Goal: Task Accomplishment & Management: Use online tool/utility

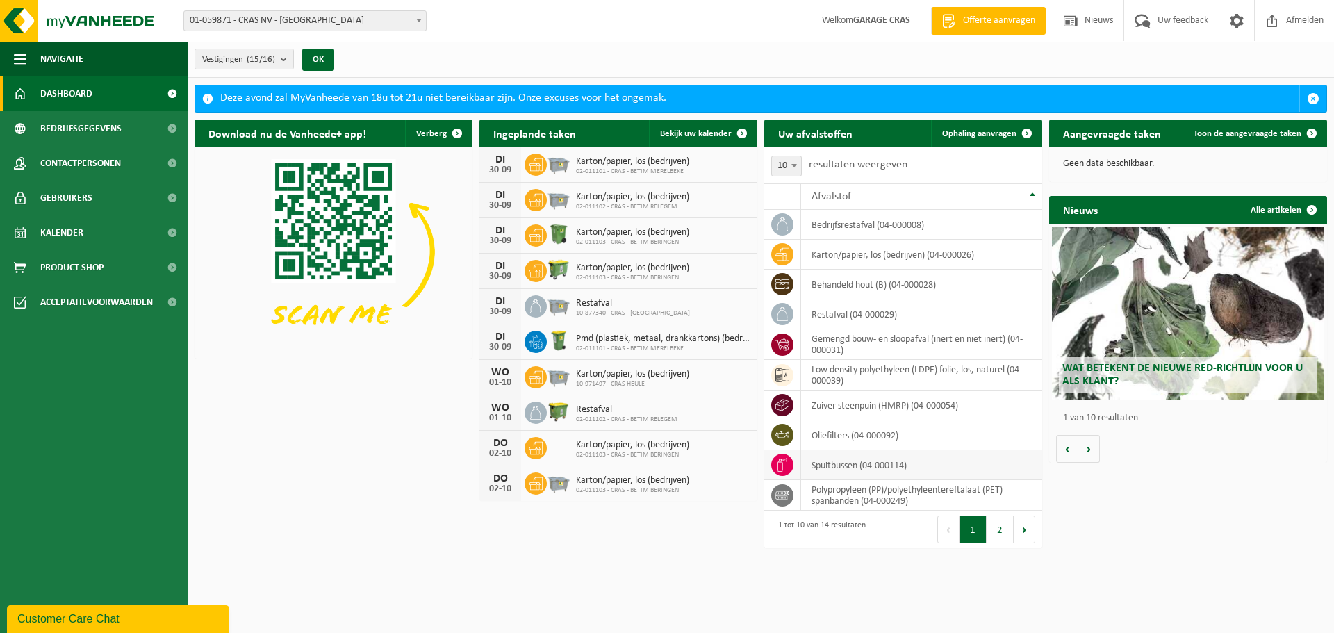
click at [857, 472] on td "spuitbussen (04-000114)" at bounding box center [921, 465] width 241 height 30
click at [848, 465] on td "spuitbussen (04-000114)" at bounding box center [921, 465] width 241 height 30
click at [758, 467] on div "Ingeplande taken Bekijk uw kalender [DATE] Karton/papier, los (bedrijven) 02-01…" at bounding box center [618, 310] width 285 height 395
click at [781, 468] on icon at bounding box center [782, 465] width 14 height 14
click at [929, 467] on td "spuitbussen (04-000114)" at bounding box center [921, 465] width 241 height 30
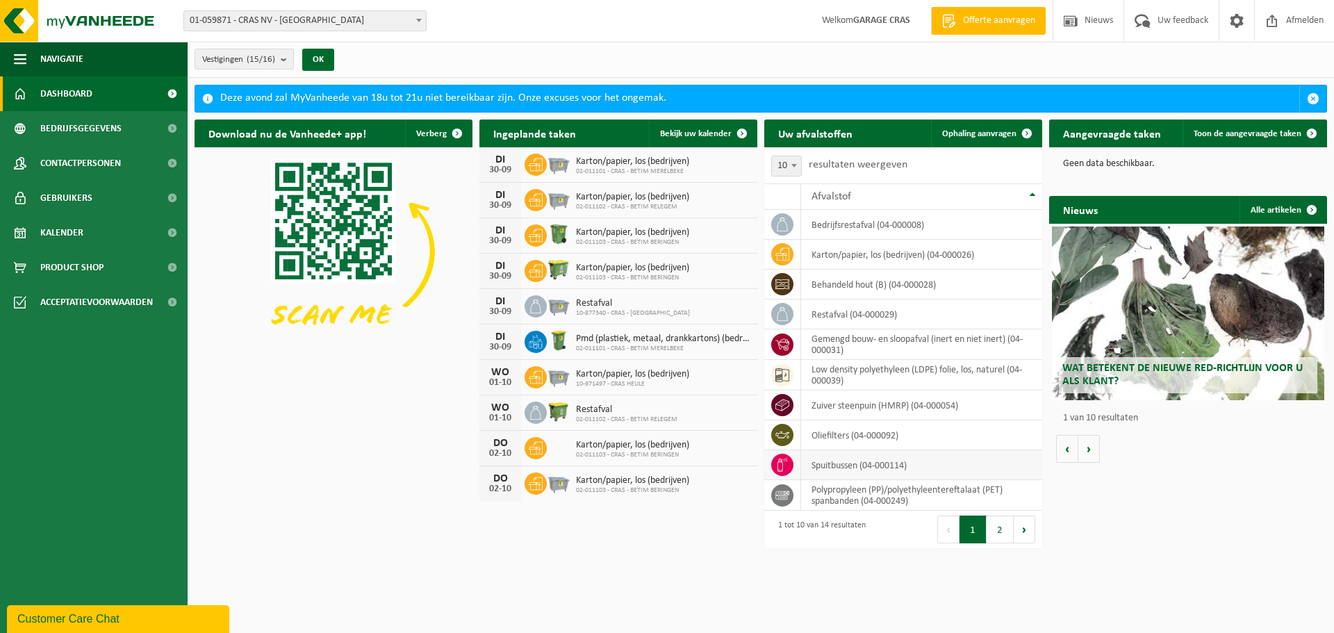
click at [929, 467] on td "spuitbussen (04-000114)" at bounding box center [921, 465] width 241 height 30
click at [1100, 137] on h2 "Aangevraagde taken" at bounding box center [1112, 132] width 126 height 27
click at [1219, 126] on link "Toon de aangevraagde taken" at bounding box center [1253, 133] width 143 height 28
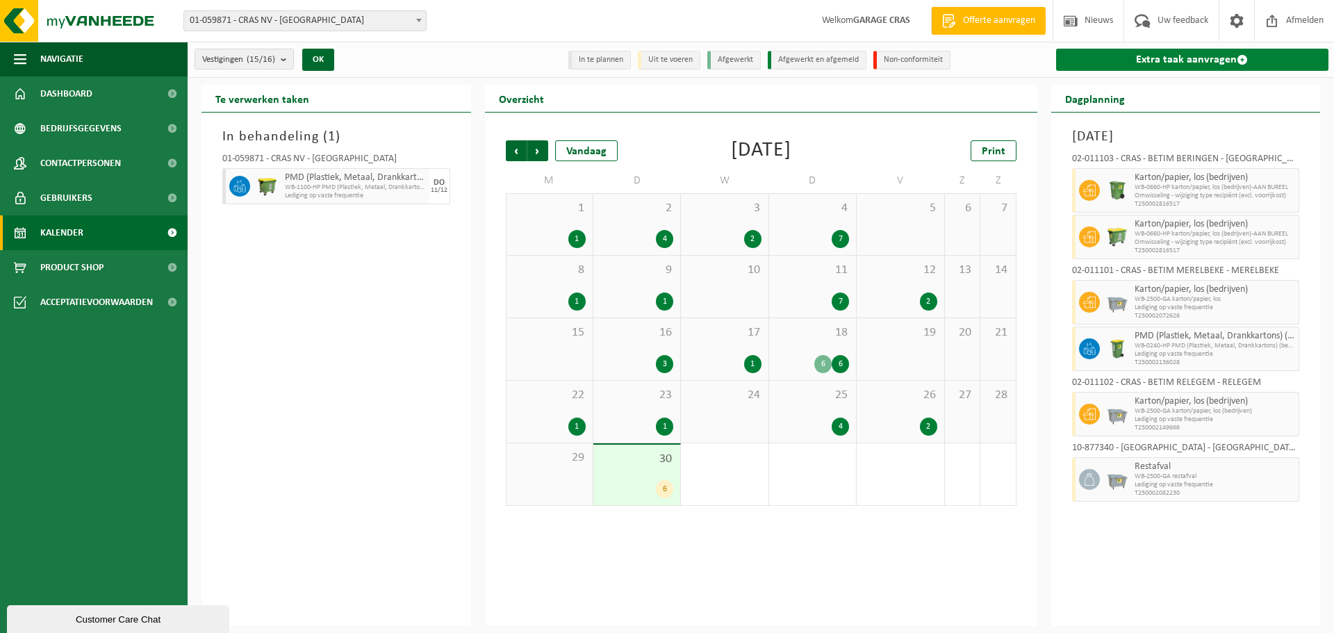
click at [1202, 56] on link "Extra taak aanvragen" at bounding box center [1192, 60] width 273 height 22
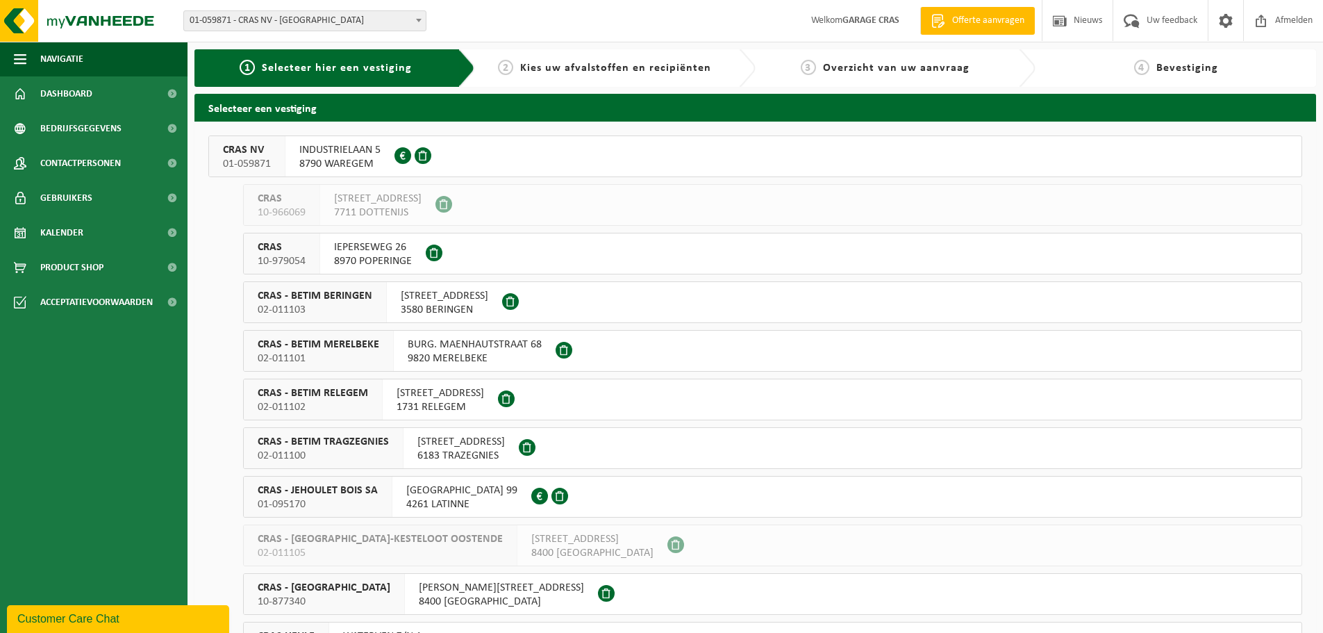
click at [332, 159] on span "8790 WAREGEM" at bounding box center [339, 164] width 81 height 14
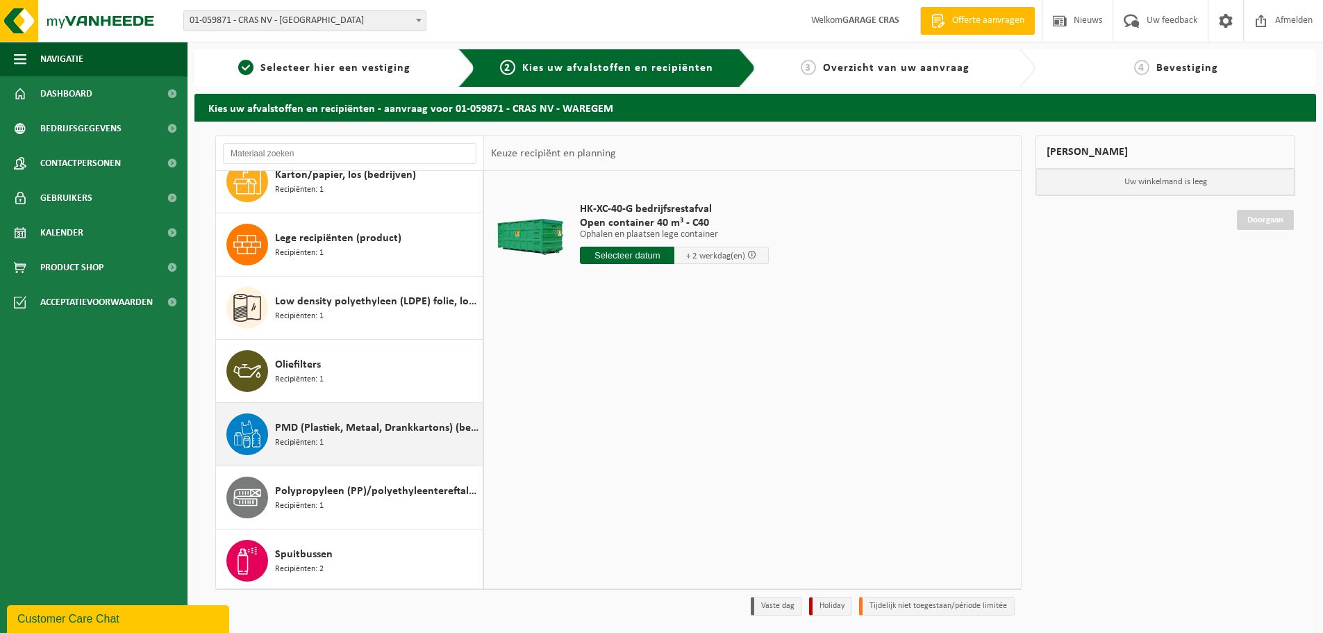
scroll to position [88, 0]
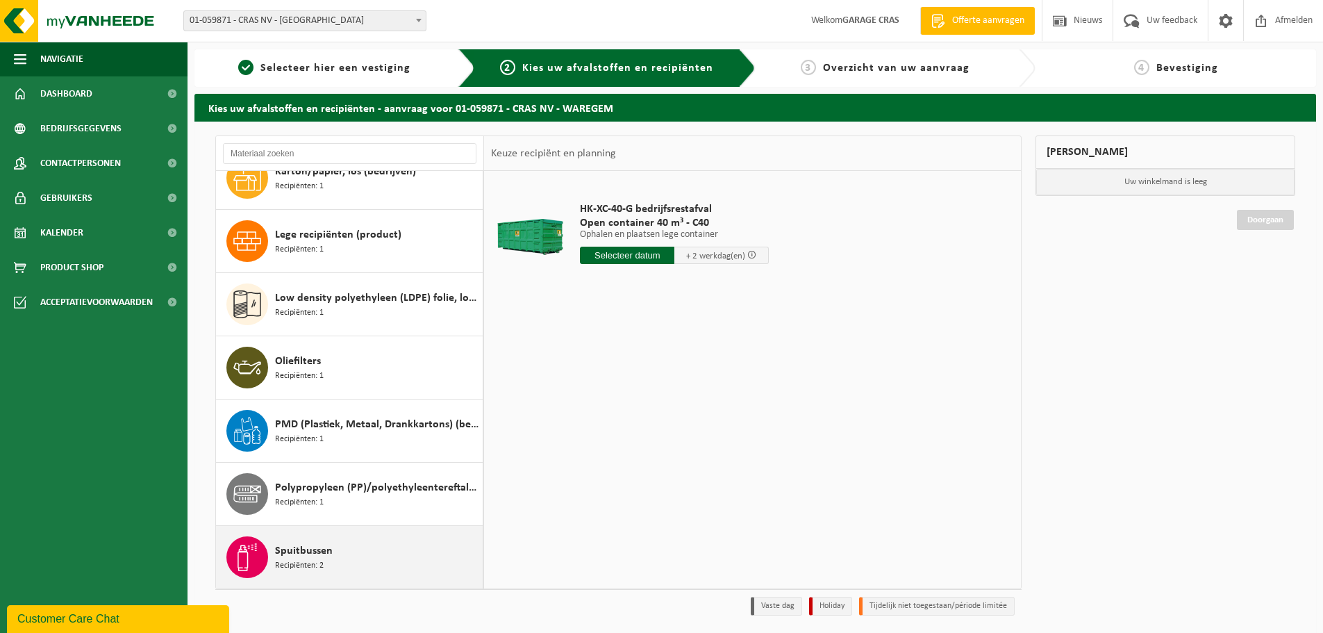
click at [320, 563] on span "Recipiënten: 2" at bounding box center [299, 565] width 49 height 13
